Goal: Navigation & Orientation: Find specific page/section

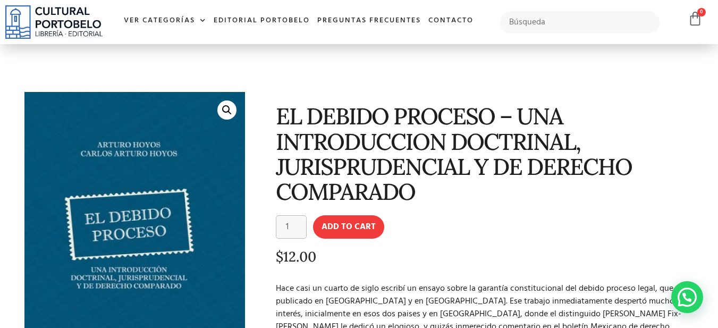
click at [334, 87] on div "EL DEBIDO PROCESO – UNA INTRODUCCION DOCTRINAL, JURISPRUDENCIAL Y DE DERECHO CO…" at bounding box center [474, 265] width 449 height 357
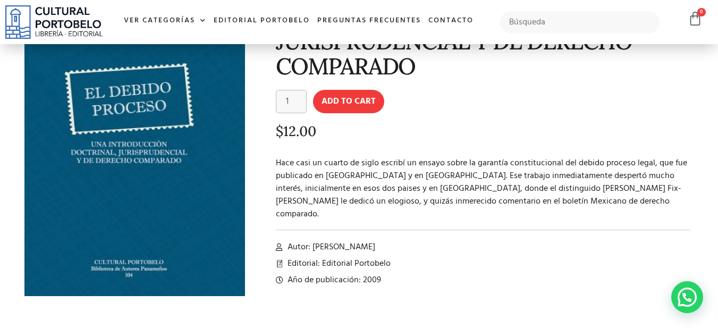
scroll to position [141, 0]
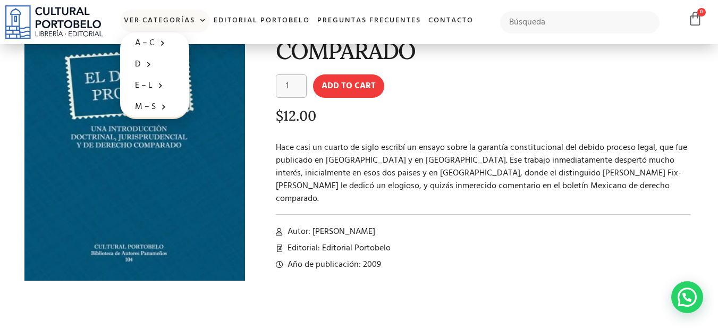
click at [202, 20] on span at bounding box center [200, 21] width 11 height 16
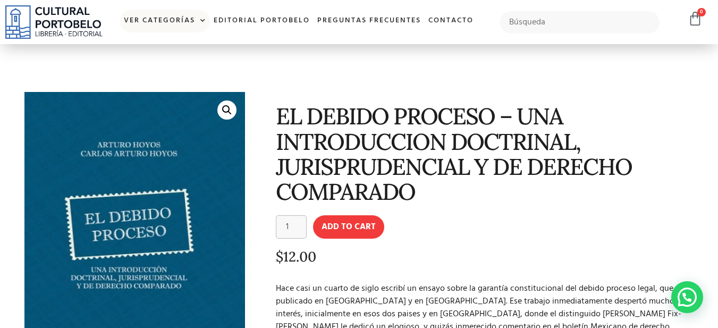
click at [202, 20] on span at bounding box center [200, 21] width 11 height 16
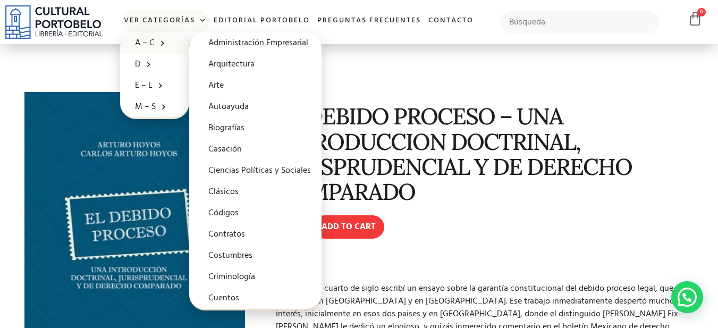
click at [151, 42] on link "A – C" at bounding box center [154, 42] width 69 height 21
click at [218, 212] on link "Códigos" at bounding box center [255, 213] width 132 height 21
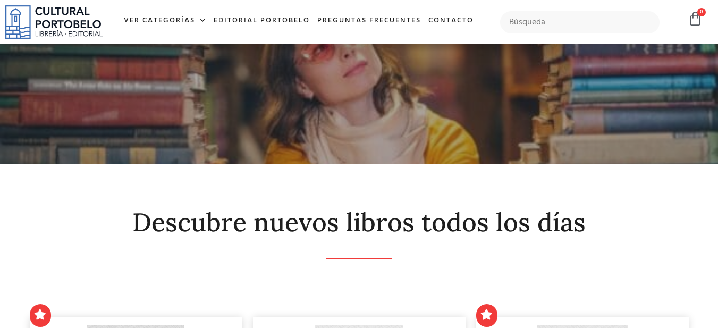
click at [174, 230] on h2 "Descubre nuevos libros todos los días" at bounding box center [359, 222] width 659 height 28
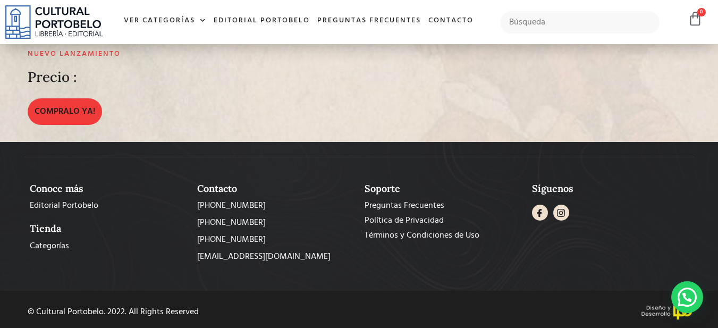
scroll to position [1995, 0]
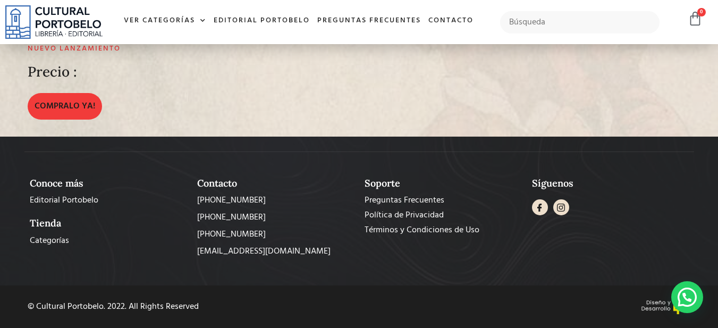
click at [150, 283] on div at bounding box center [359, 211] width 718 height 149
click at [131, 257] on div "Conoce más Editorial Portobelo Tienda Categorías" at bounding box center [107, 217] width 167 height 91
click at [214, 114] on div "COMPRALO YA!" at bounding box center [249, 106] width 442 height 27
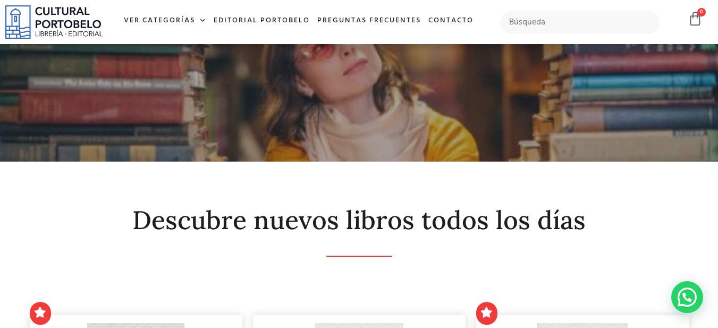
scroll to position [0, 0]
